Goal: Check status: Check status

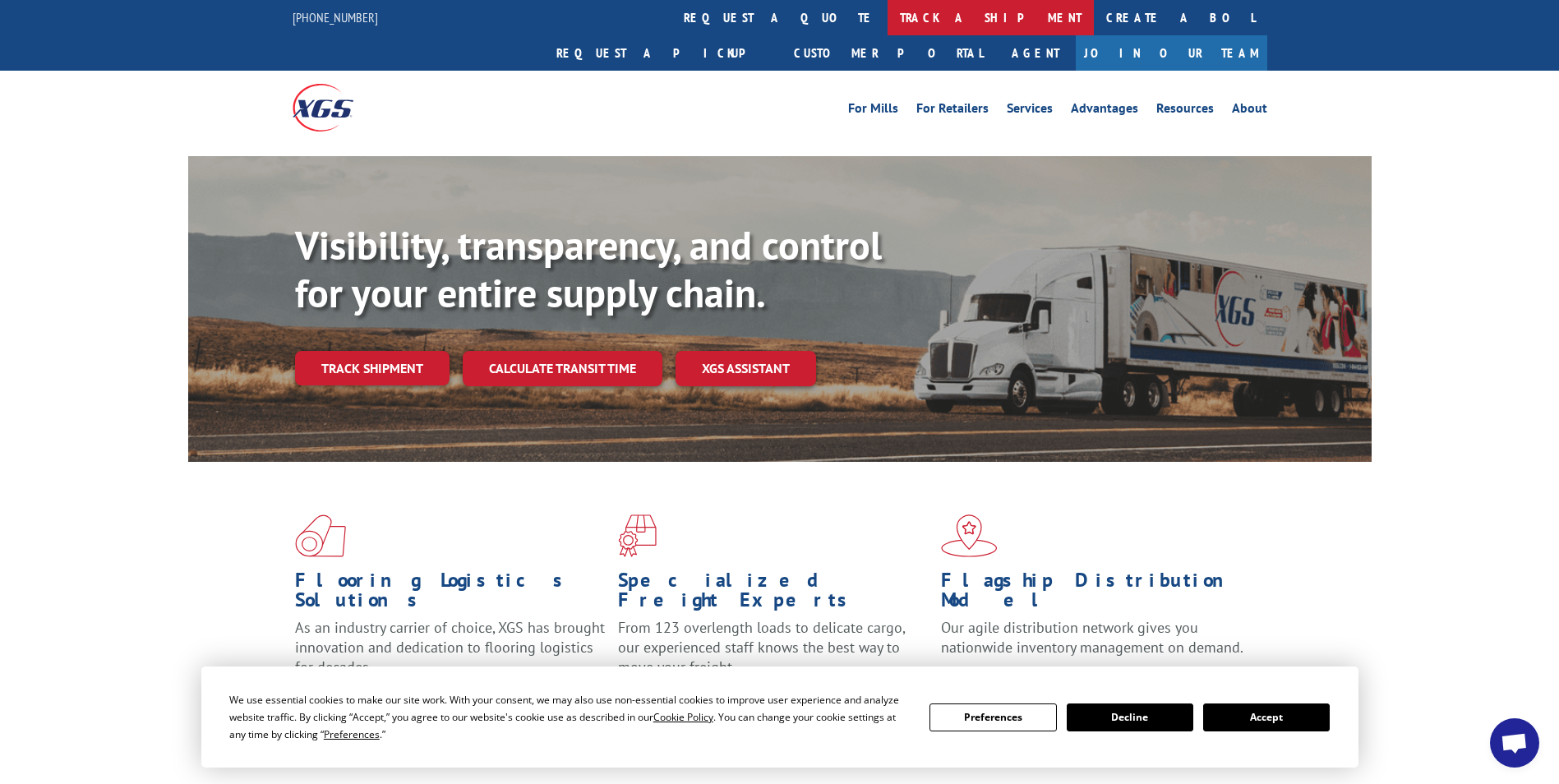
click at [887, 18] on link "track a shipment" at bounding box center [990, 17] width 206 height 35
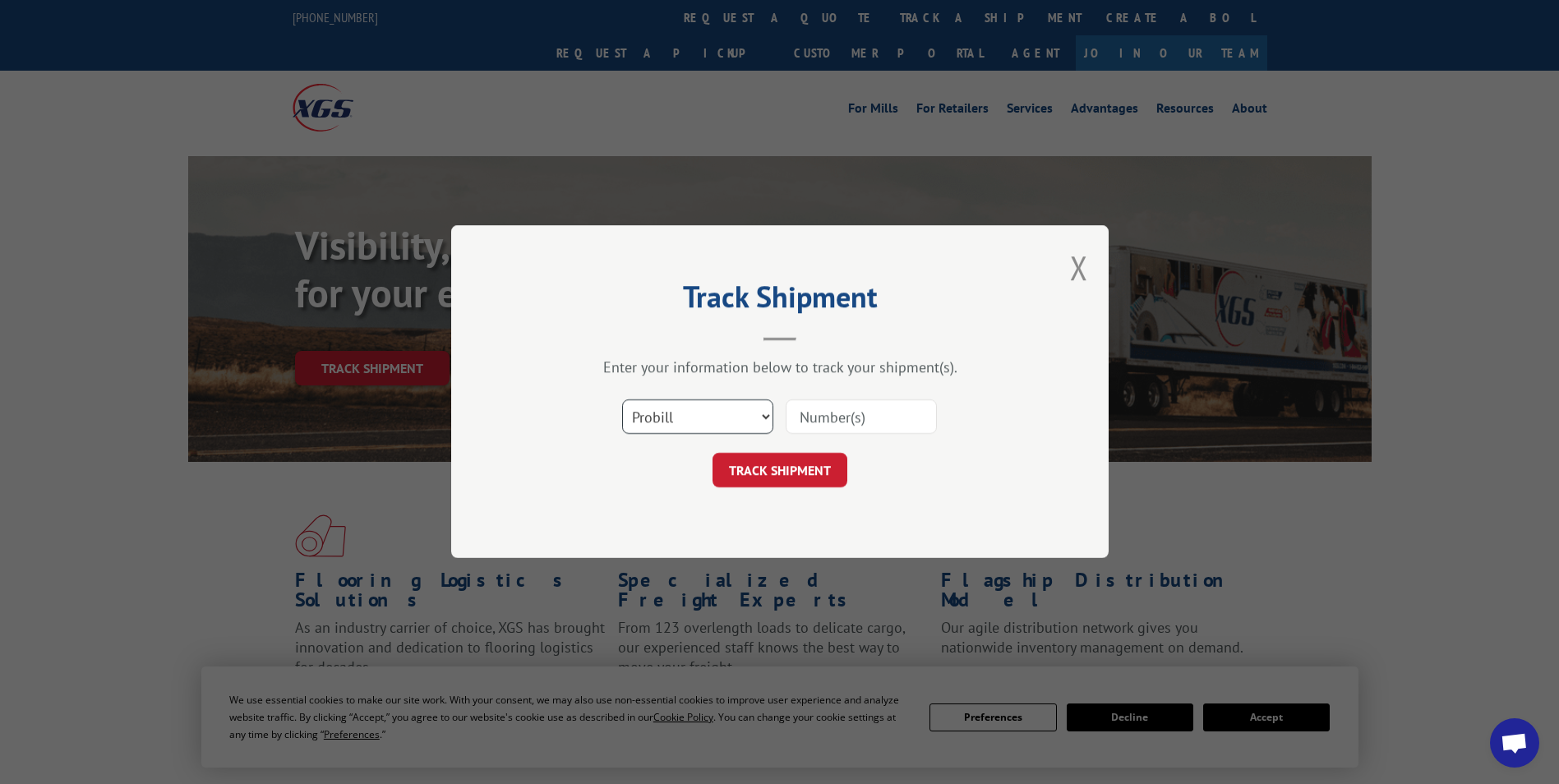
click at [761, 414] on select "Select category... Probill BOL PO" at bounding box center [697, 417] width 151 height 34
select select "bol"
click at [622, 400] on select "Select category... Probill BOL PO" at bounding box center [697, 417] width 151 height 34
click at [842, 411] on input at bounding box center [861, 417] width 151 height 34
paste input "5266590"
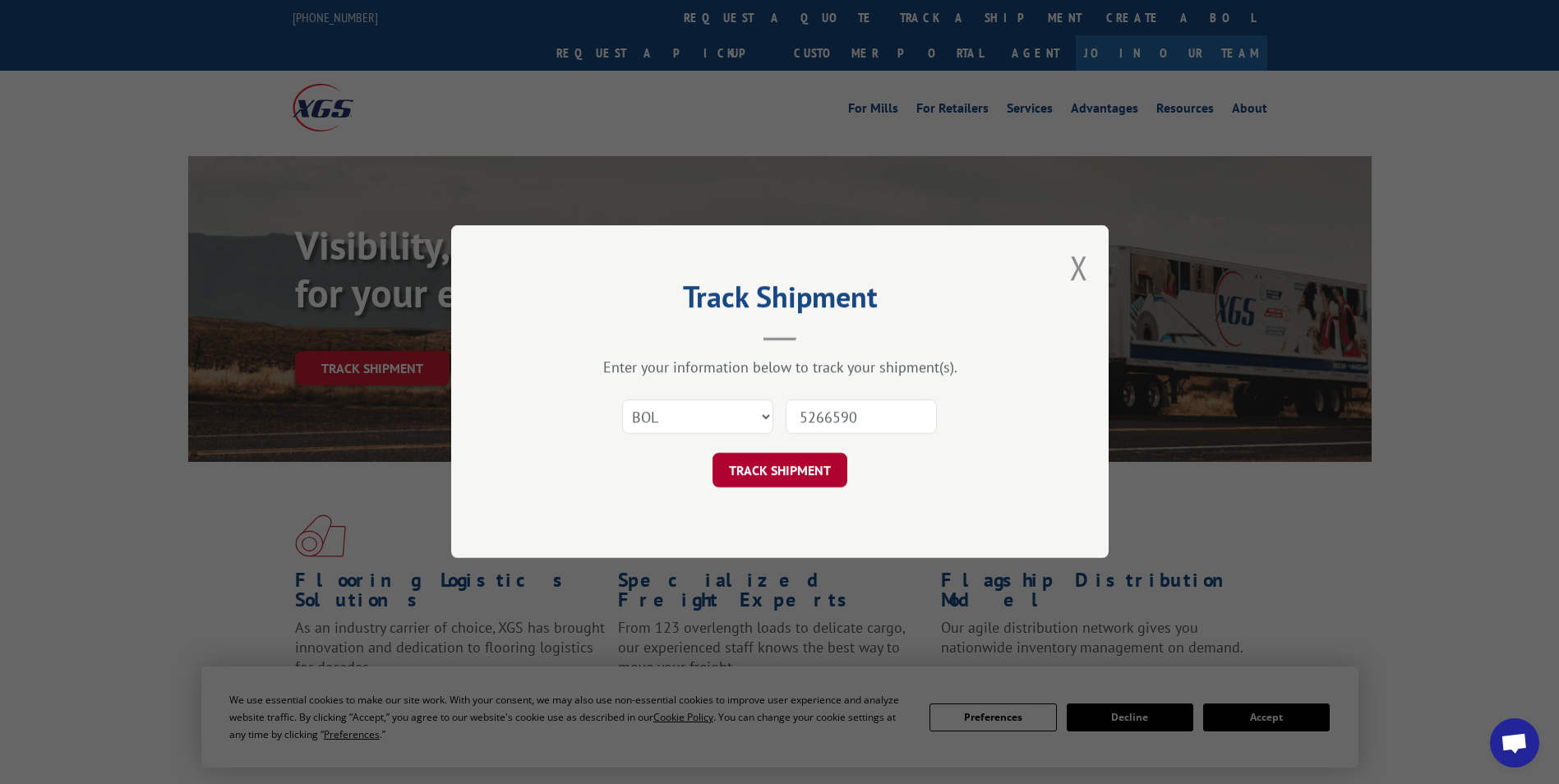
type input "5266590"
click at [779, 476] on button "TRACK SHIPMENT" at bounding box center [780, 471] width 135 height 34
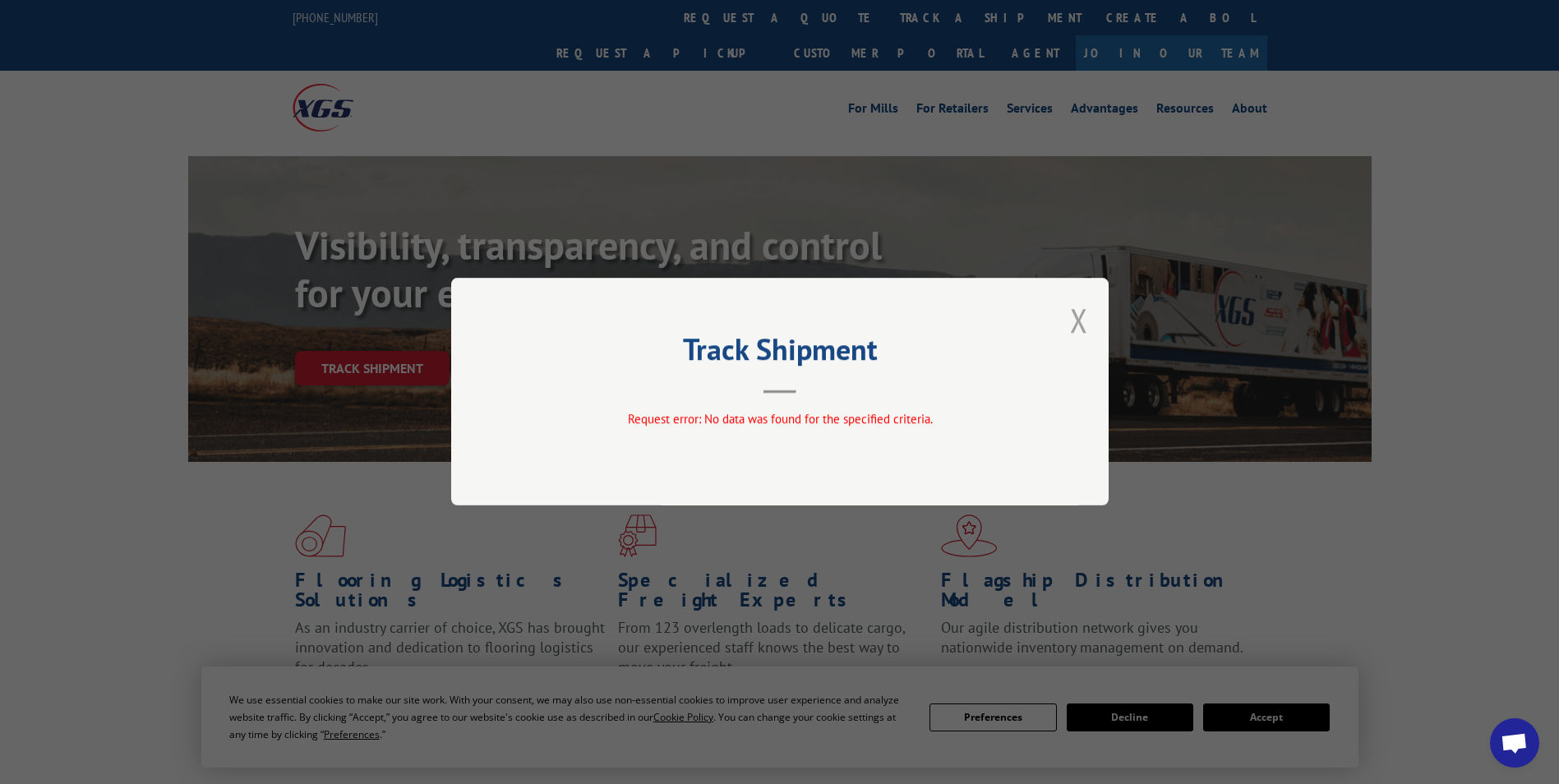
click at [1074, 323] on button "Close modal" at bounding box center [1078, 320] width 18 height 43
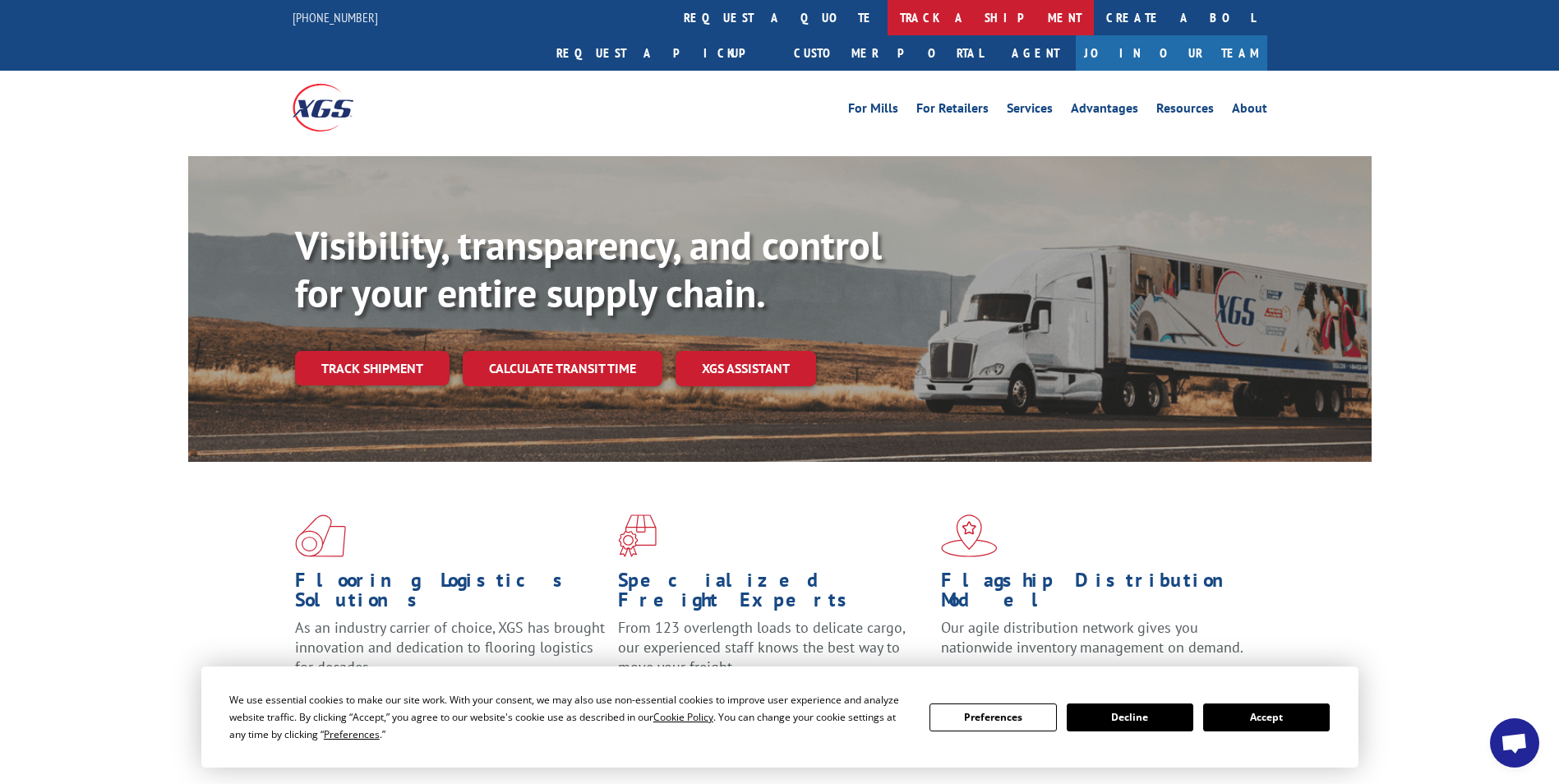
click at [887, 13] on link "track a shipment" at bounding box center [990, 17] width 206 height 35
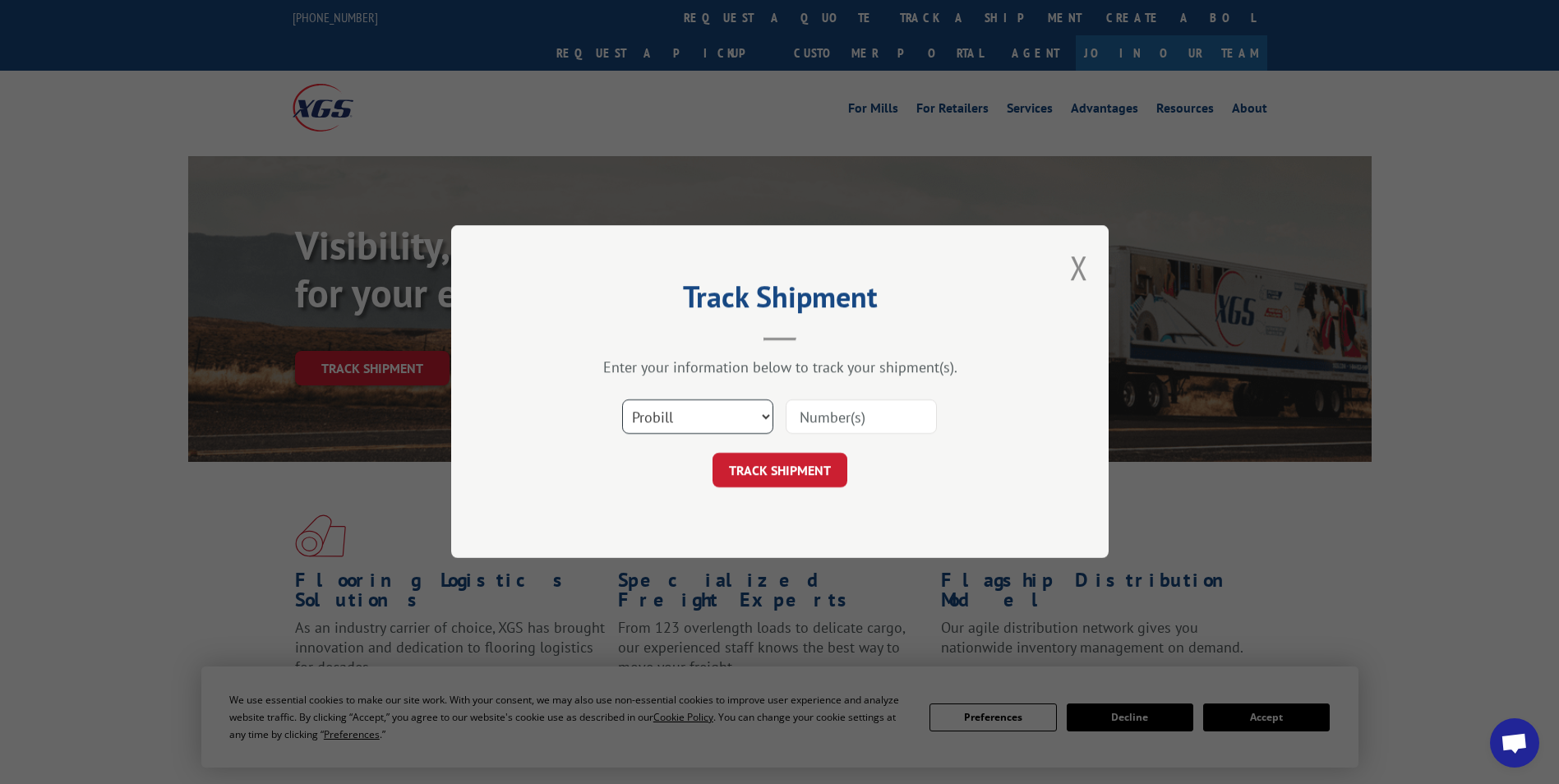
click at [766, 414] on select "Select category... Probill BOL PO" at bounding box center [697, 417] width 151 height 34
select select "bol"
click at [622, 400] on select "Select category... Probill BOL PO" at bounding box center [697, 417] width 151 height 34
click at [841, 410] on input at bounding box center [861, 417] width 151 height 34
paste input "5252181"
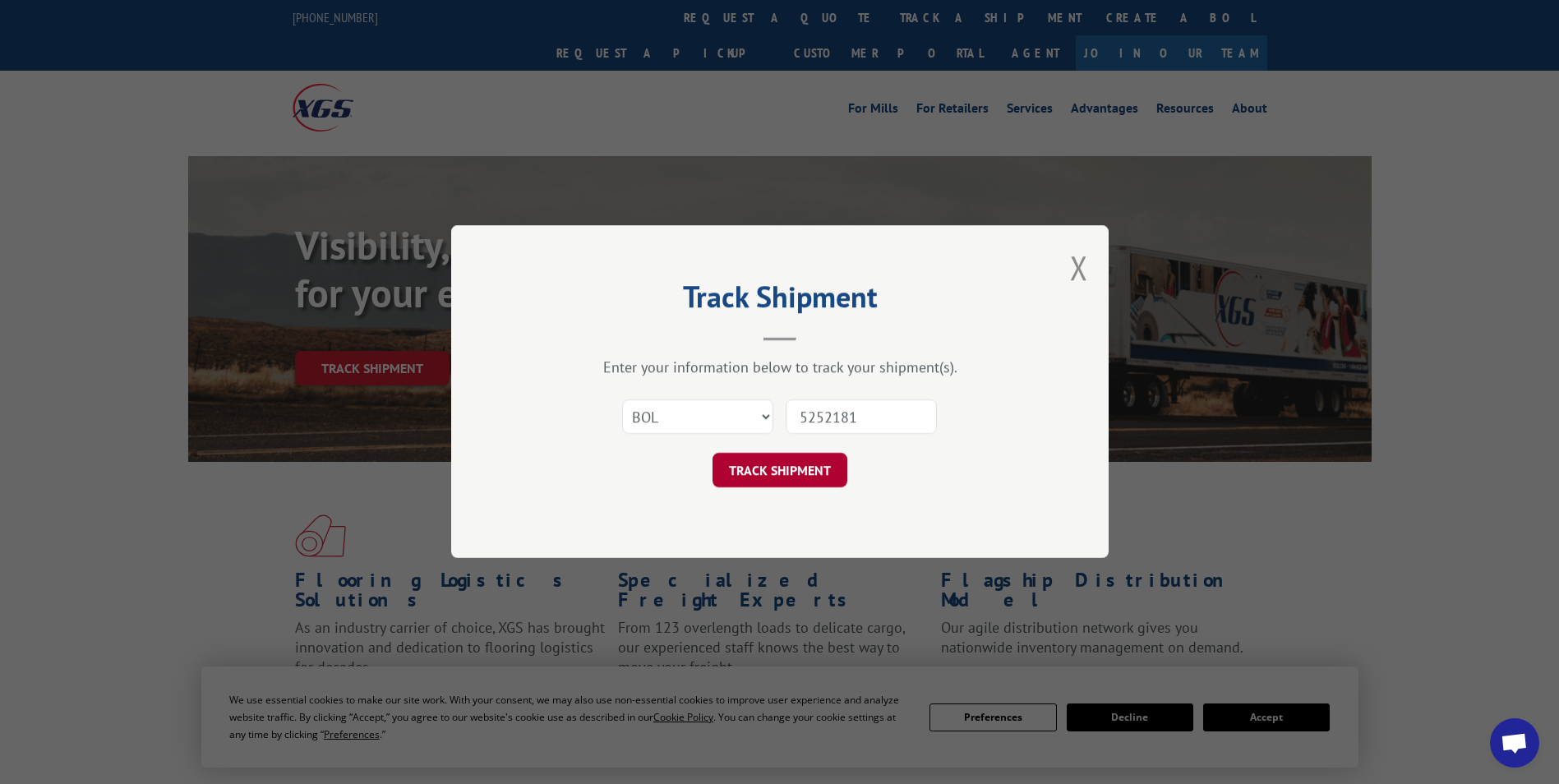
type input "5252181"
click at [806, 461] on button "TRACK SHIPMENT" at bounding box center [780, 471] width 135 height 34
